Goal: Task Accomplishment & Management: Use online tool/utility

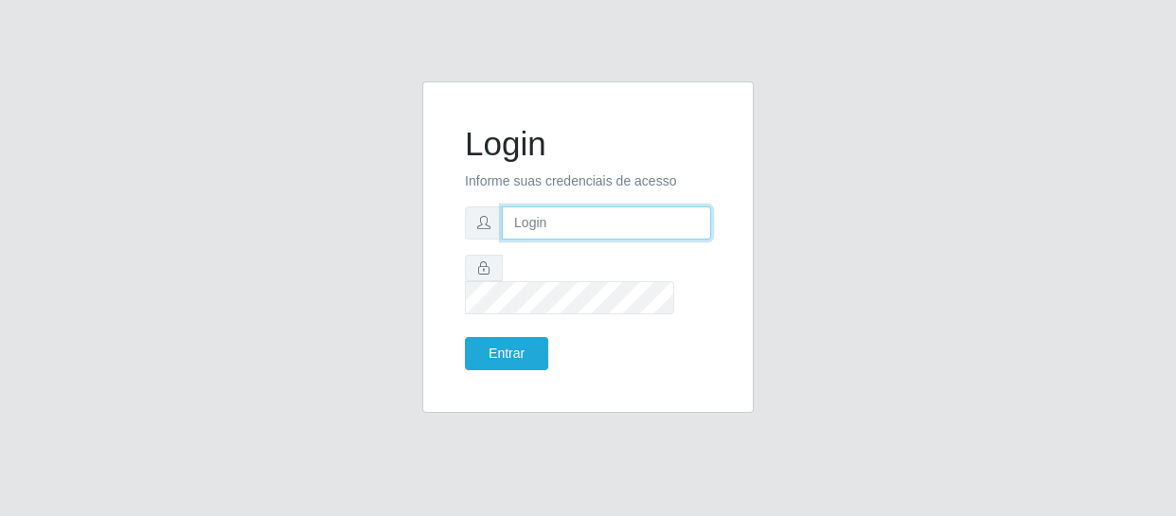
drag, startPoint x: 0, startPoint y: 0, endPoint x: 521, endPoint y: 239, distance: 572.7
click at [521, 239] on input "text" at bounding box center [606, 222] width 209 height 33
type input "[EMAIL_ADDRESS][DOMAIN_NAME]"
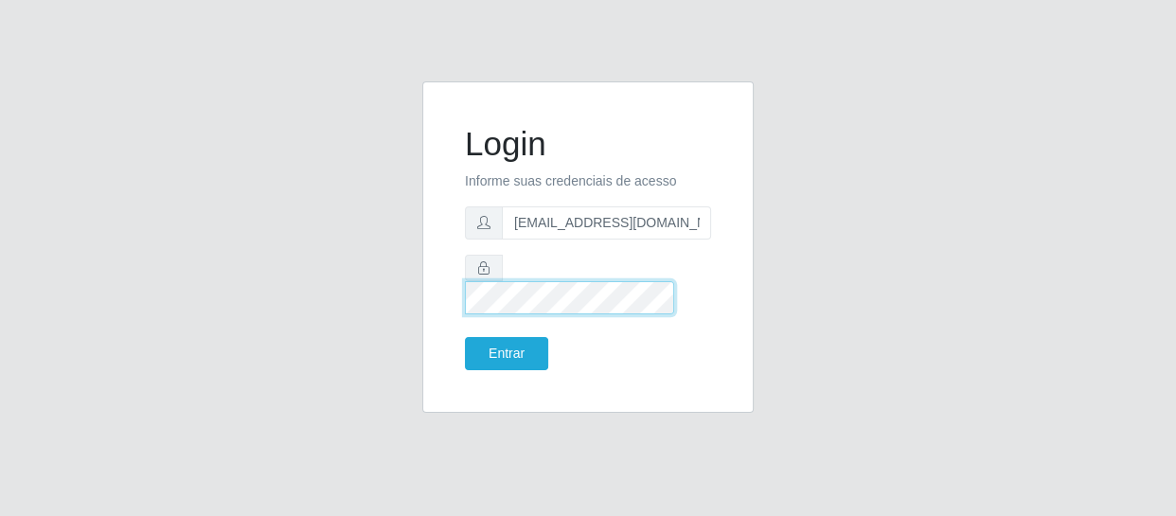
click at [465, 337] on button "Entrar" at bounding box center [506, 353] width 83 height 33
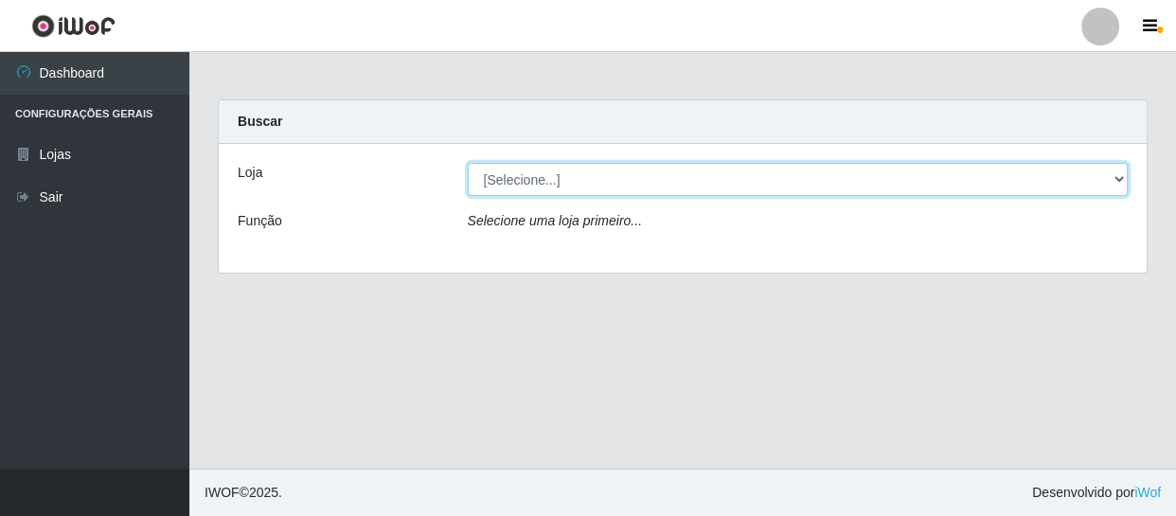
click at [1117, 180] on select "[Selecione...] SuperFácil Atacado - São Gonçalo do Amarante" at bounding box center [798, 179] width 661 height 33
select select "408"
click at [468, 163] on select "[Selecione...] SuperFácil Atacado - São Gonçalo do Amarante" at bounding box center [798, 179] width 661 height 33
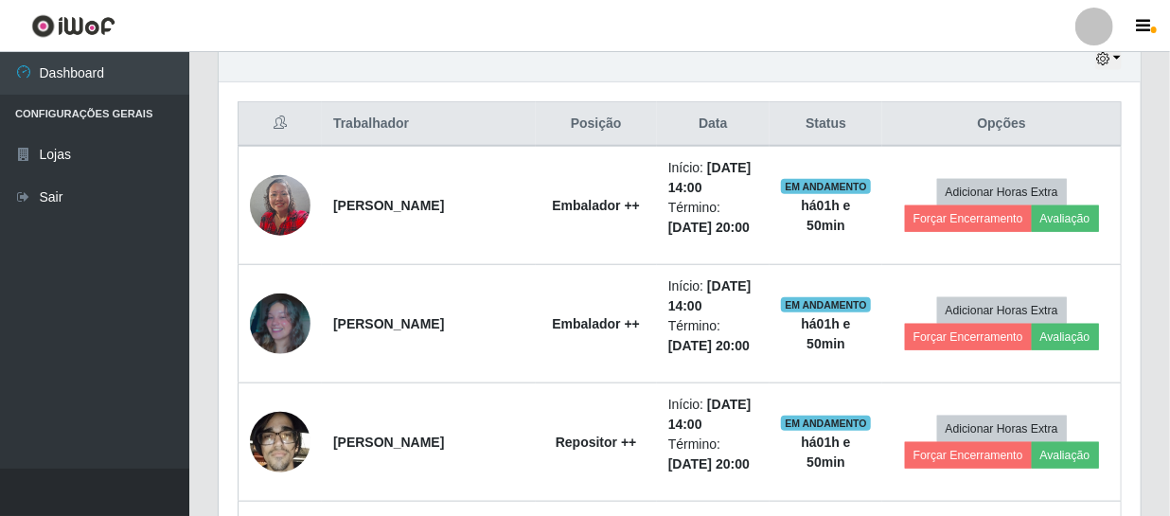
scroll to position [688, 0]
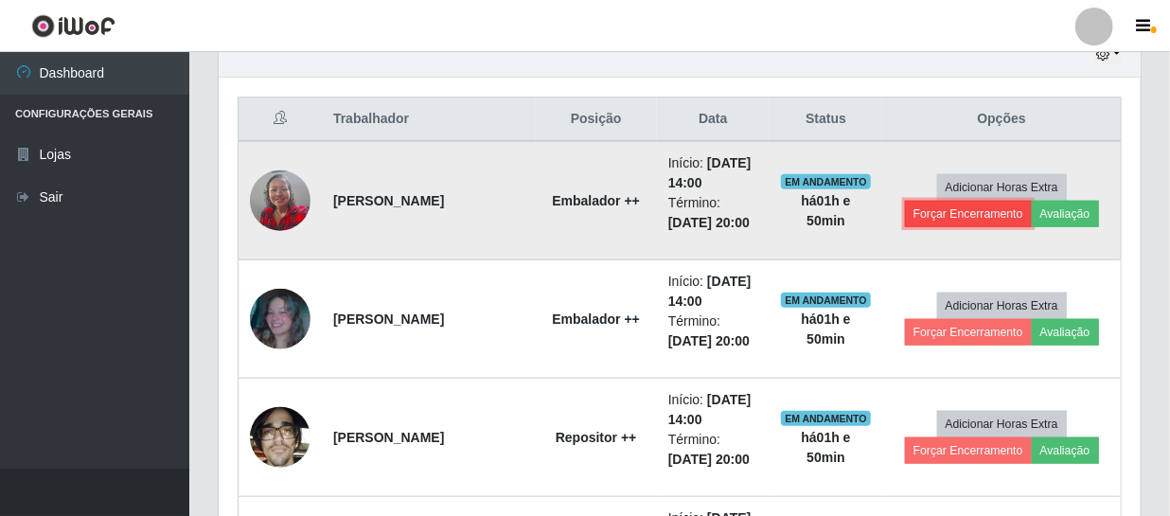
click at [950, 218] on button "Forçar Encerramento" at bounding box center [968, 214] width 127 height 27
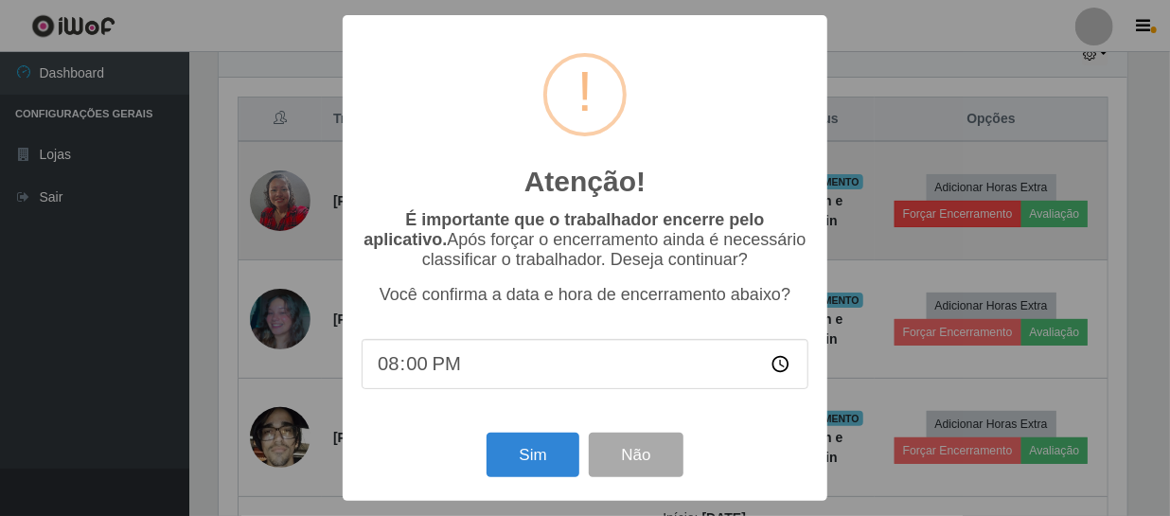
scroll to position [393, 914]
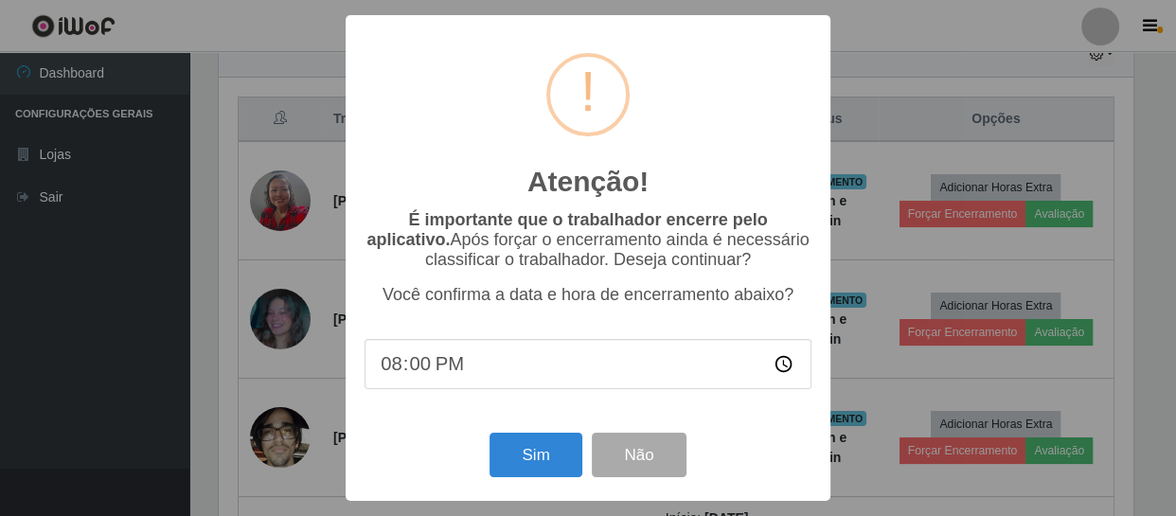
click at [871, 256] on div "Atenção! × É importante que o trabalhador encerre pelo aplicativo. Após forçar …" at bounding box center [588, 258] width 1176 height 516
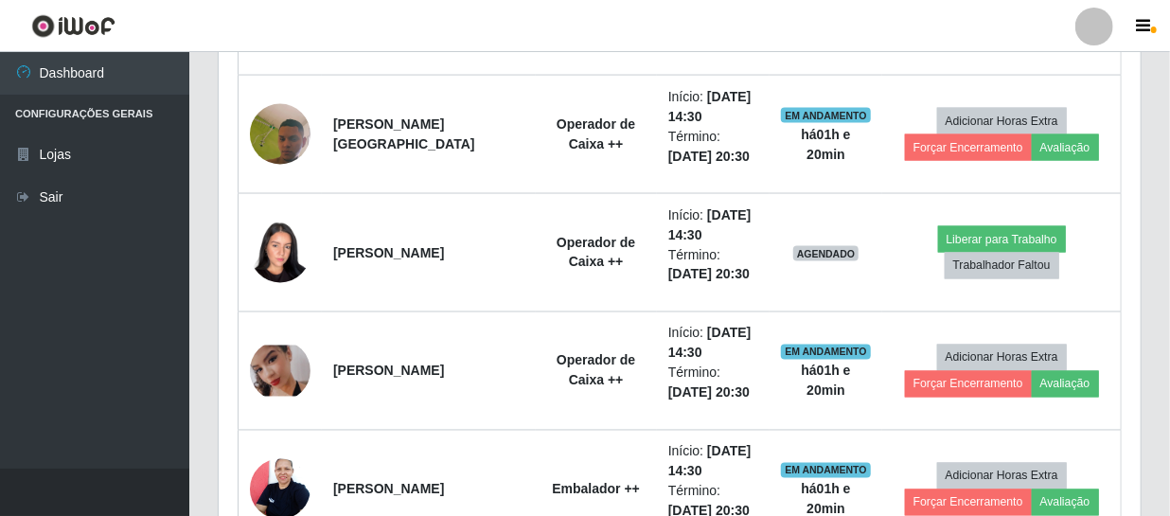
scroll to position [1377, 0]
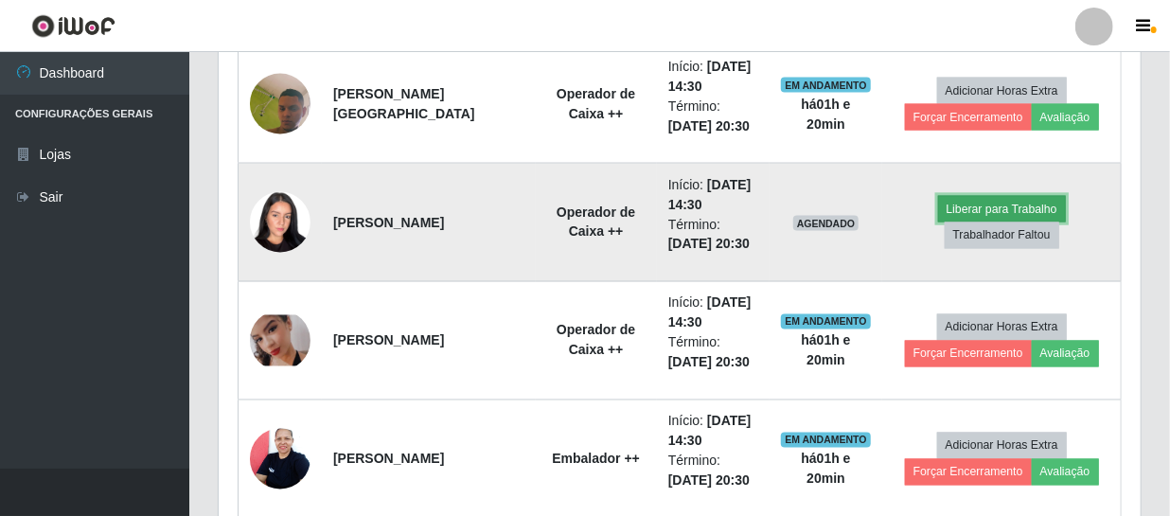
click at [967, 207] on button "Liberar para Trabalho" at bounding box center [1002, 209] width 128 height 27
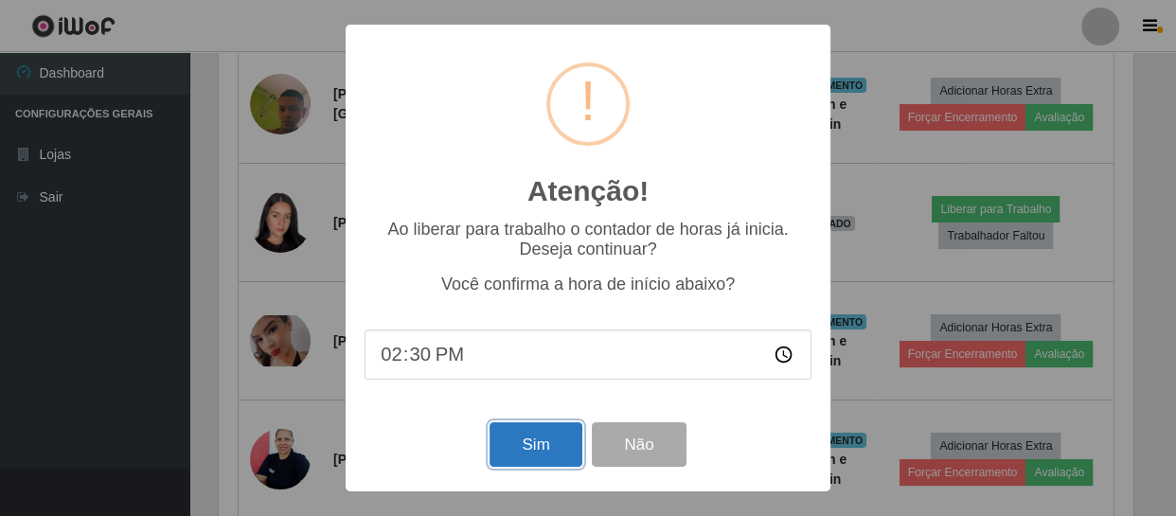
click at [553, 447] on button "Sim" at bounding box center [535, 444] width 92 height 44
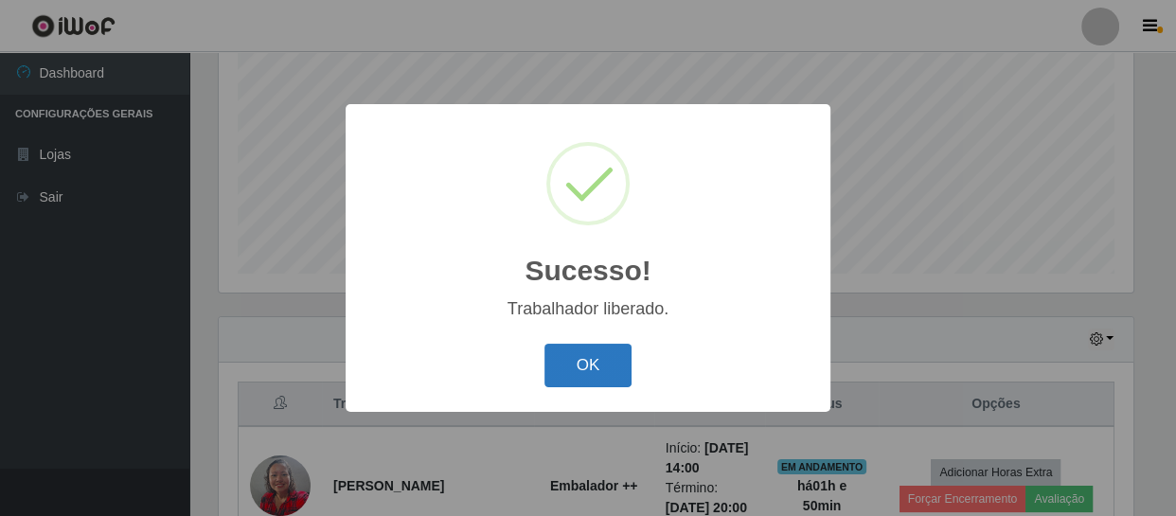
click at [580, 367] on button "OK" at bounding box center [588, 366] width 88 height 44
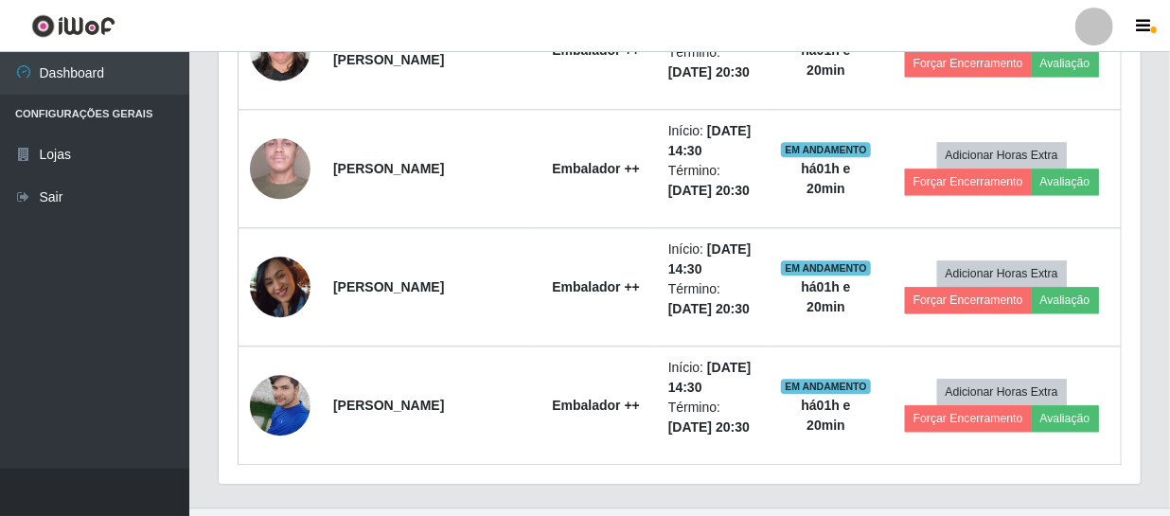
scroll to position [1941, 0]
